Goal: Obtain resource: Obtain resource

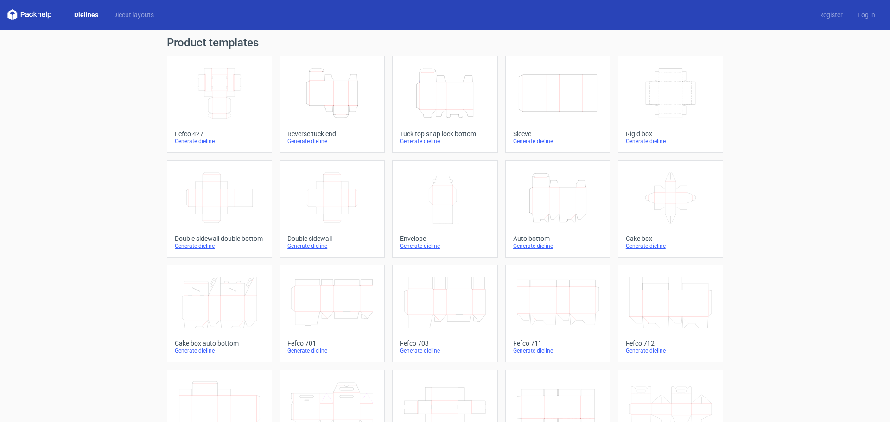
click at [538, 191] on icon "Height Depth Width" at bounding box center [558, 198] width 82 height 52
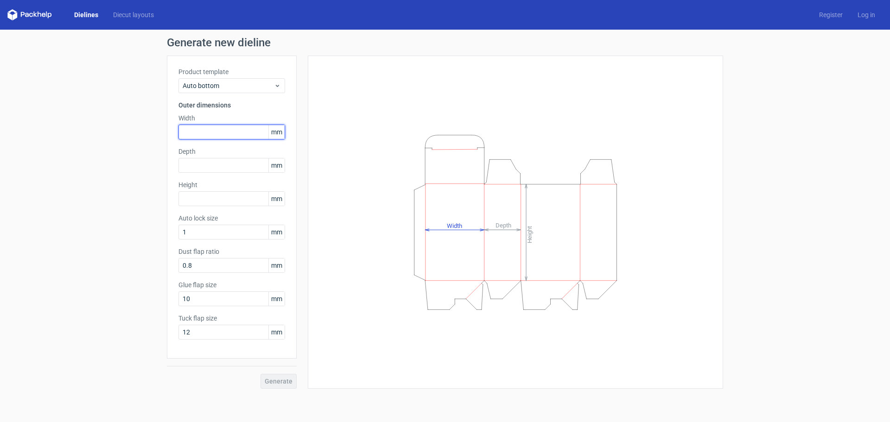
click at [199, 138] on input "text" at bounding box center [231, 132] width 107 height 15
type input "130"
click at [194, 168] on input "text" at bounding box center [231, 165] width 107 height 15
type input "90"
click at [188, 202] on input "text" at bounding box center [231, 198] width 107 height 15
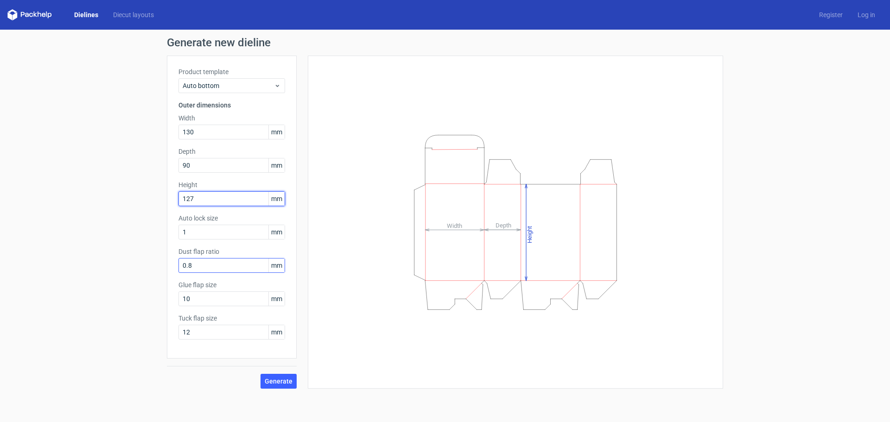
type input "127"
drag, startPoint x: 199, startPoint y: 263, endPoint x: 128, endPoint y: 261, distance: 70.9
click at [128, 261] on div "Generate new dieline Product template Auto bottom Outer dimensions Width 130 mm…" at bounding box center [445, 213] width 890 height 367
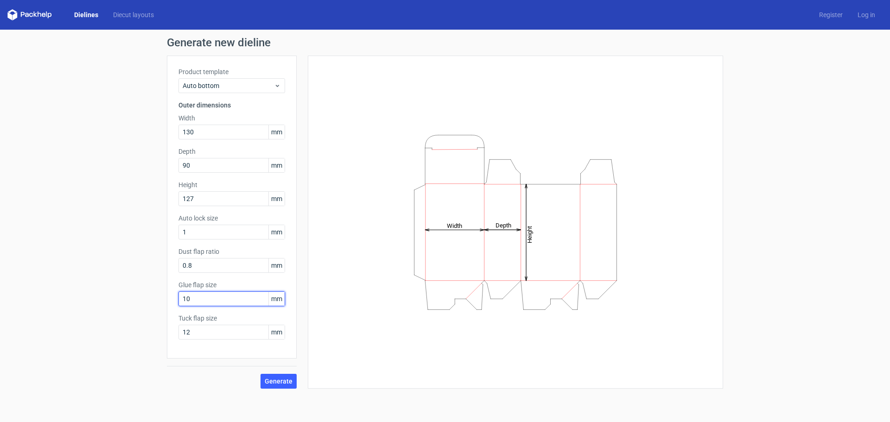
drag, startPoint x: 195, startPoint y: 295, endPoint x: 160, endPoint y: 298, distance: 34.9
click at [160, 298] on div "Generate new dieline Product template Auto bottom Outer dimensions Width 130 mm…" at bounding box center [445, 213] width 890 height 367
type input "15"
click at [277, 383] on span "Generate" at bounding box center [279, 381] width 28 height 6
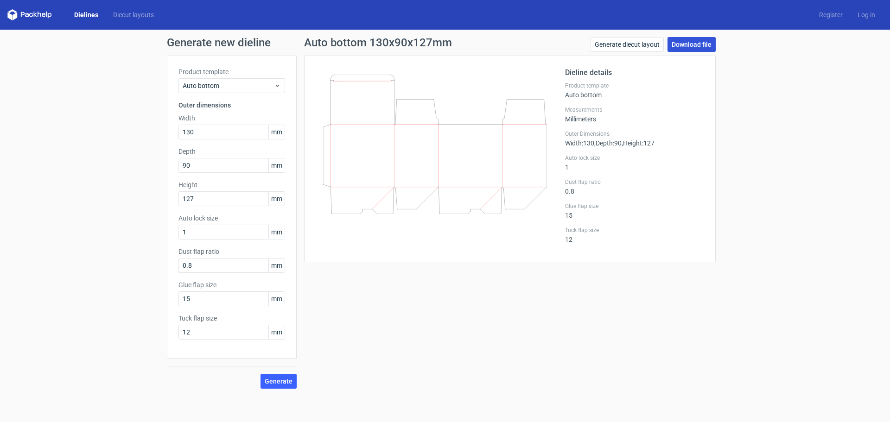
click at [691, 42] on link "Download file" at bounding box center [691, 44] width 48 height 15
